Goal: Transaction & Acquisition: Obtain resource

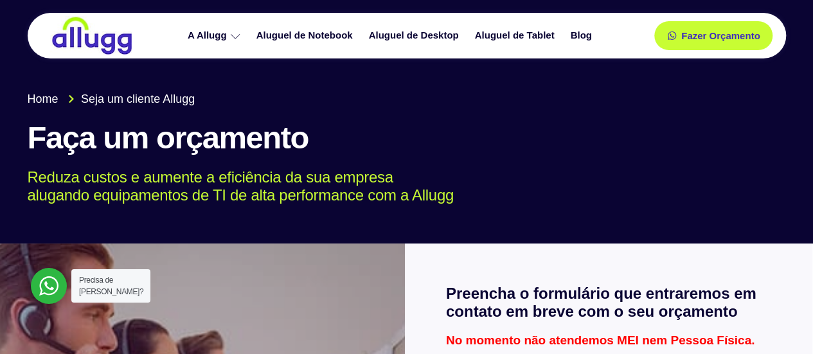
click at [94, 21] on img at bounding box center [92, 35] width 84 height 39
click at [89, 33] on img at bounding box center [92, 35] width 84 height 39
click at [109, 35] on img at bounding box center [92, 35] width 84 height 39
click at [100, 44] on img at bounding box center [92, 35] width 84 height 39
drag, startPoint x: 67, startPoint y: 39, endPoint x: 69, endPoint y: 61, distance: 22.0
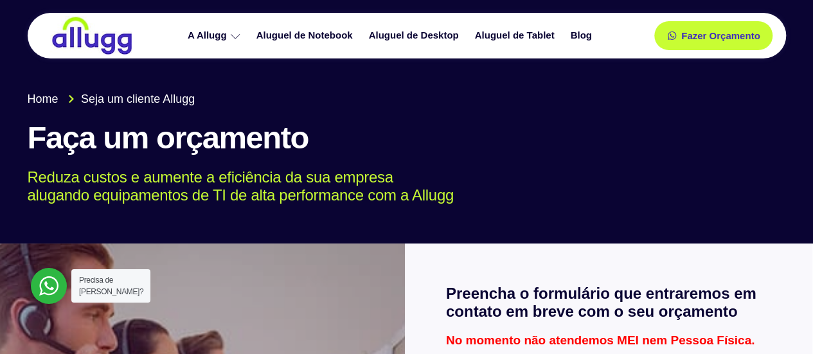
click at [67, 40] on img at bounding box center [92, 35] width 84 height 39
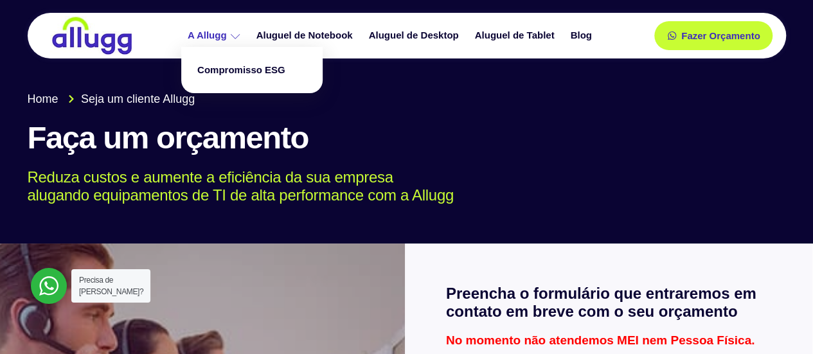
click at [206, 37] on link "A Allugg" at bounding box center [215, 35] width 69 height 22
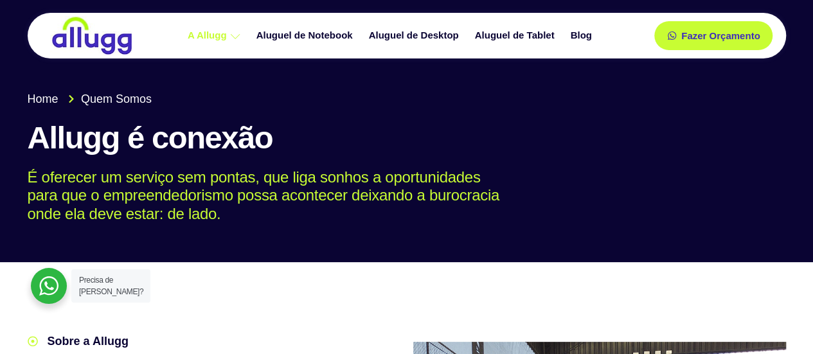
click at [104, 40] on img at bounding box center [92, 35] width 84 height 39
click at [90, 38] on img at bounding box center [92, 35] width 84 height 39
click at [303, 33] on link "Aluguel de Notebook" at bounding box center [306, 35] width 112 height 22
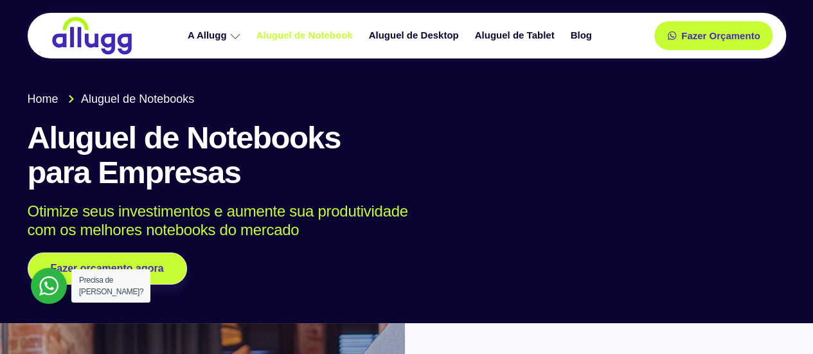
click at [139, 24] on div at bounding box center [98, 36] width 102 height 46
